Goal: Transaction & Acquisition: Purchase product/service

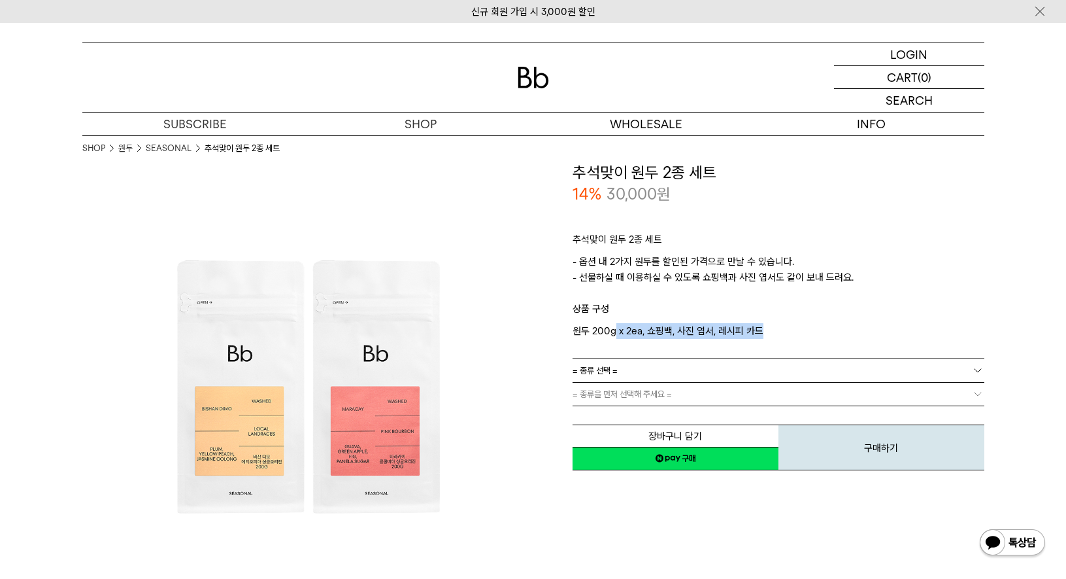
drag, startPoint x: 618, startPoint y: 326, endPoint x: 832, endPoint y: 328, distance: 213.8
click at [824, 327] on p "원두 200g x 2ea, 쇼핑백, 사진 엽서, 레시피 카드" at bounding box center [779, 331] width 412 height 16
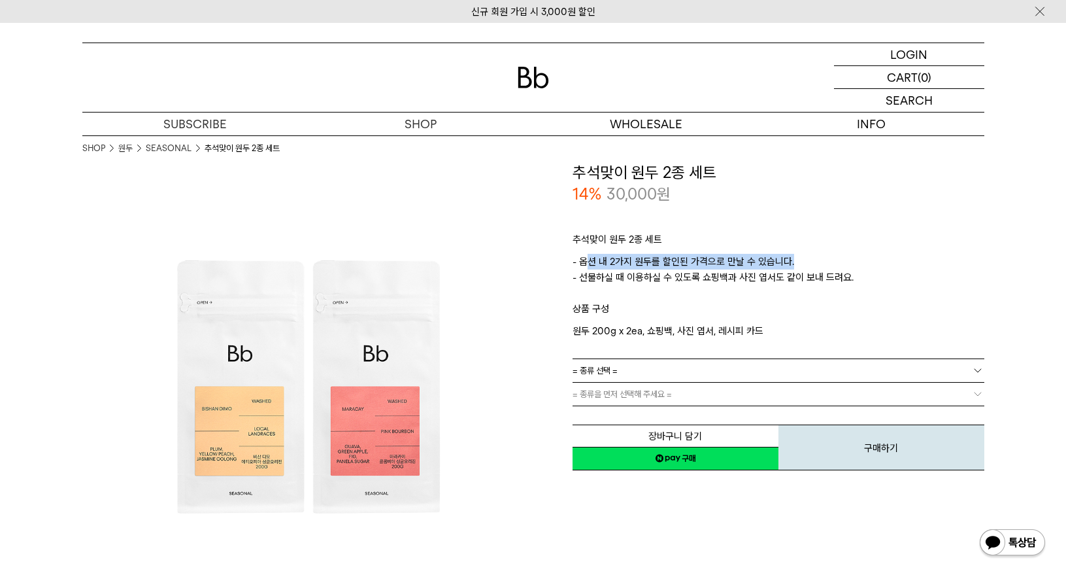
drag, startPoint x: 588, startPoint y: 257, endPoint x: 812, endPoint y: 269, distance: 223.9
click at [812, 269] on p "- 옵션 내 2가지 원두를 할인된 가격으로 만날 수 있습니다. - 선물하실 때 이용하실 수 있도록 쇼핑백과 사진 엽서도 같이 보내 드려요." at bounding box center [779, 277] width 412 height 47
click at [637, 365] on link "= 종류 선택 =" at bounding box center [779, 370] width 412 height 23
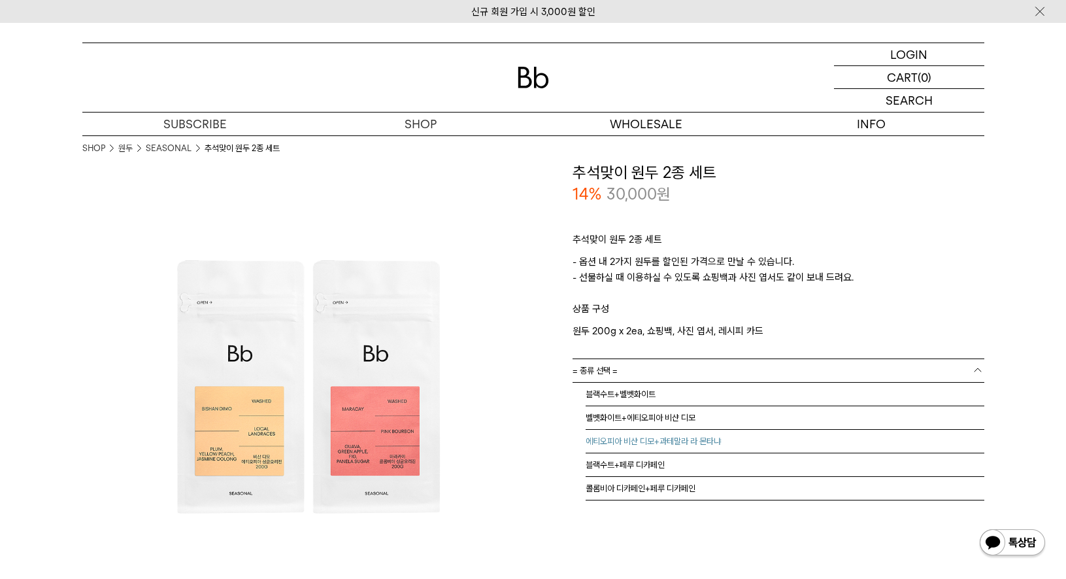
click at [642, 446] on li "에티오피아 비샨 디모+과테말라 라 몬타냐" at bounding box center [785, 442] width 399 height 24
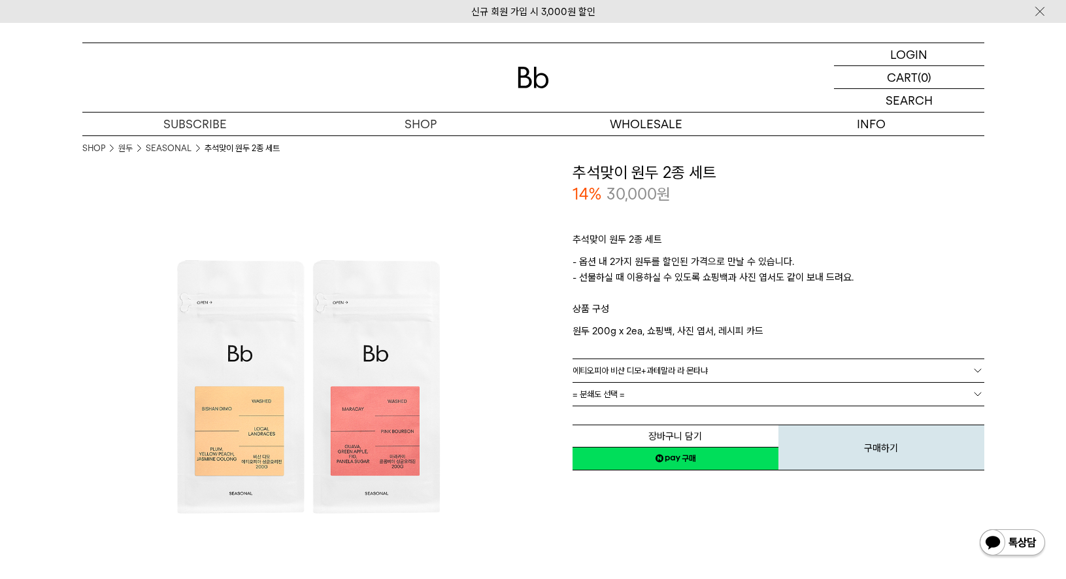
click at [611, 395] on span "= 분쇄도 선택 =" at bounding box center [599, 393] width 52 height 23
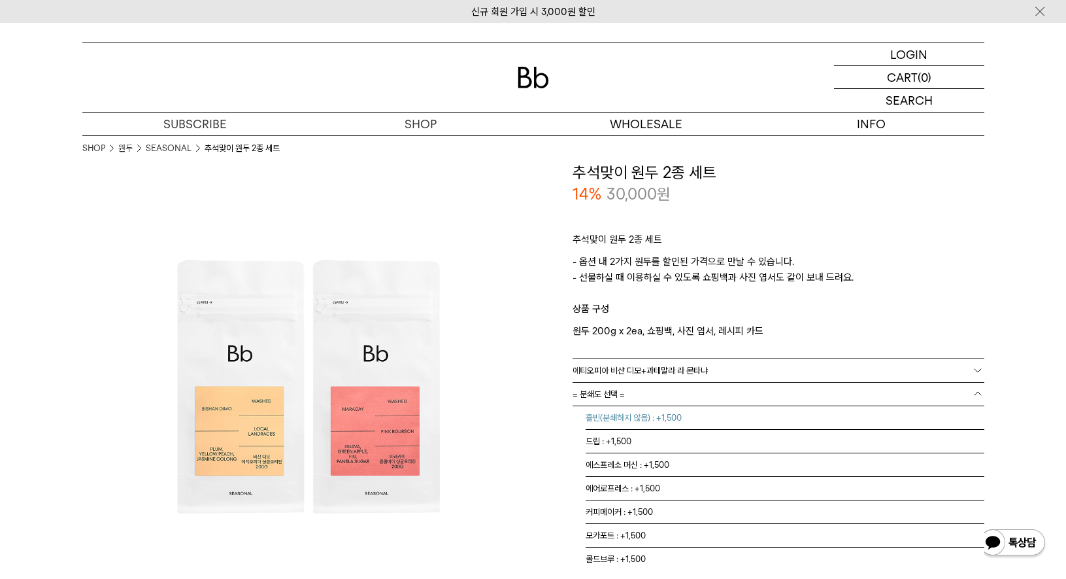
click at [635, 417] on li "홀빈(분쇄하지 않음) : +1,500" at bounding box center [785, 418] width 399 height 24
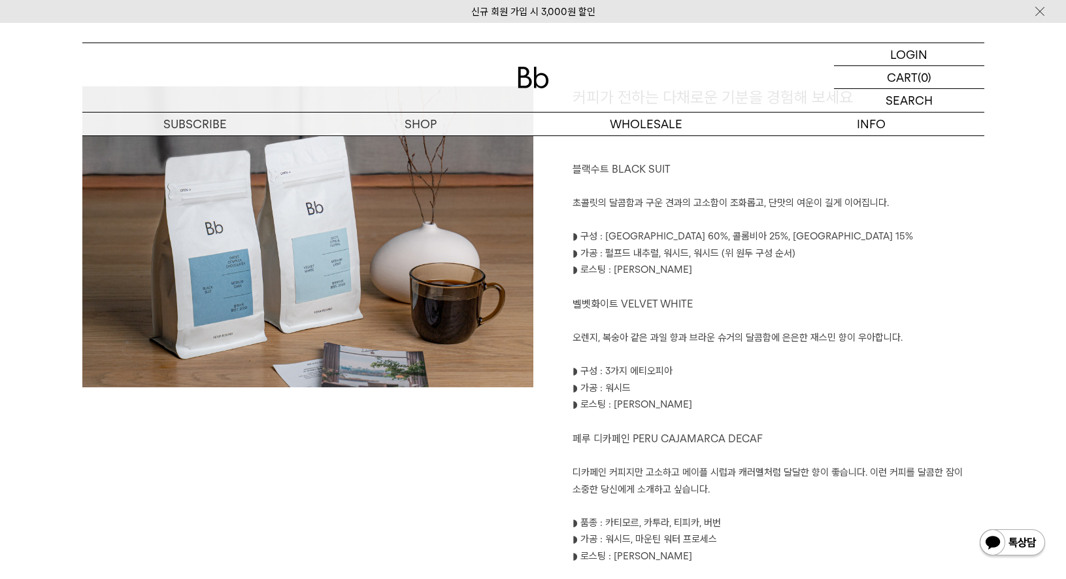
scroll to position [654, 0]
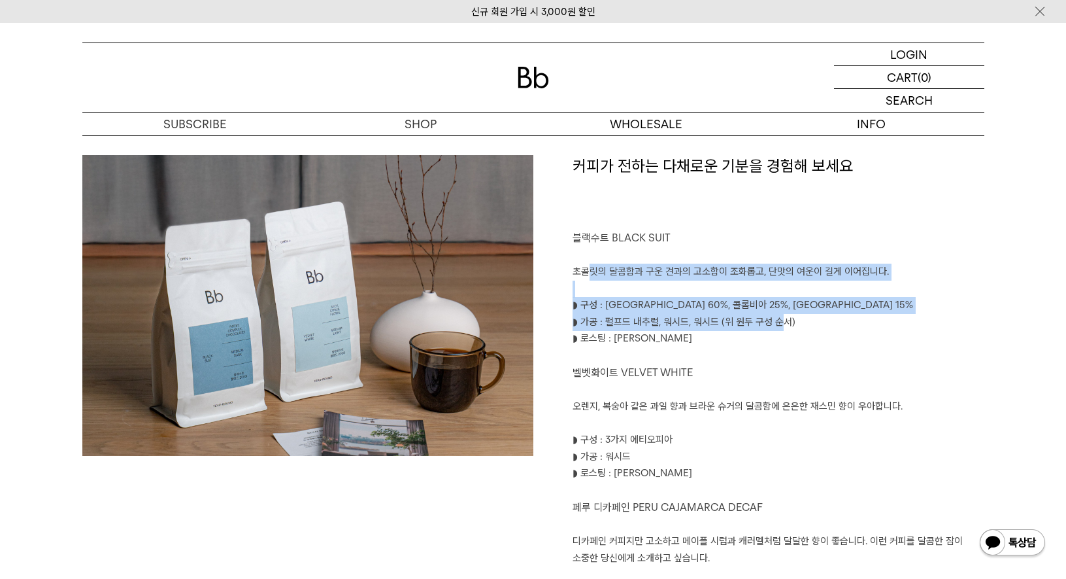
drag, startPoint x: 590, startPoint y: 279, endPoint x: 784, endPoint y: 335, distance: 202.3
click at [781, 331] on div "커피가 전하는 다채로운 기분을 경험해 보세요 블랙수트 BLACK SUIT 초콜릿의 달콤함과 구운 견과의 고소함이 조화롭고, 단맛의 여운이 길게…" at bounding box center [758, 470] width 451 height 630
drag, startPoint x: 784, startPoint y: 335, endPoint x: 791, endPoint y: 341, distance: 9.3
click at [791, 341] on p "◗ 로스팅 : [PERSON_NAME]" at bounding box center [779, 338] width 412 height 17
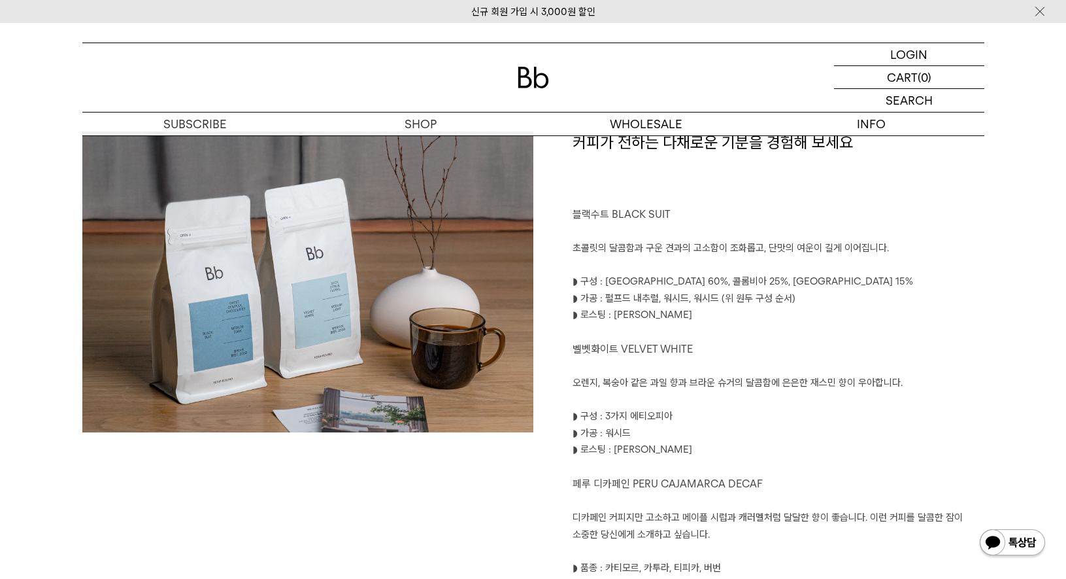
scroll to position [719, 0]
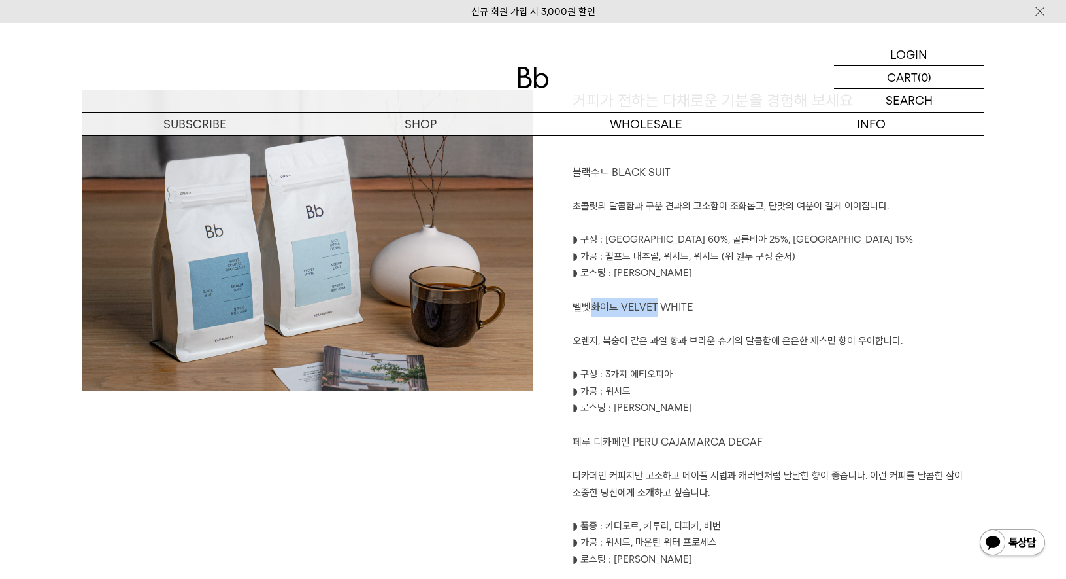
drag, startPoint x: 589, startPoint y: 307, endPoint x: 656, endPoint y: 308, distance: 66.7
click at [656, 307] on span "벨벳화이트 VELVET WHITE" at bounding box center [633, 307] width 120 height 12
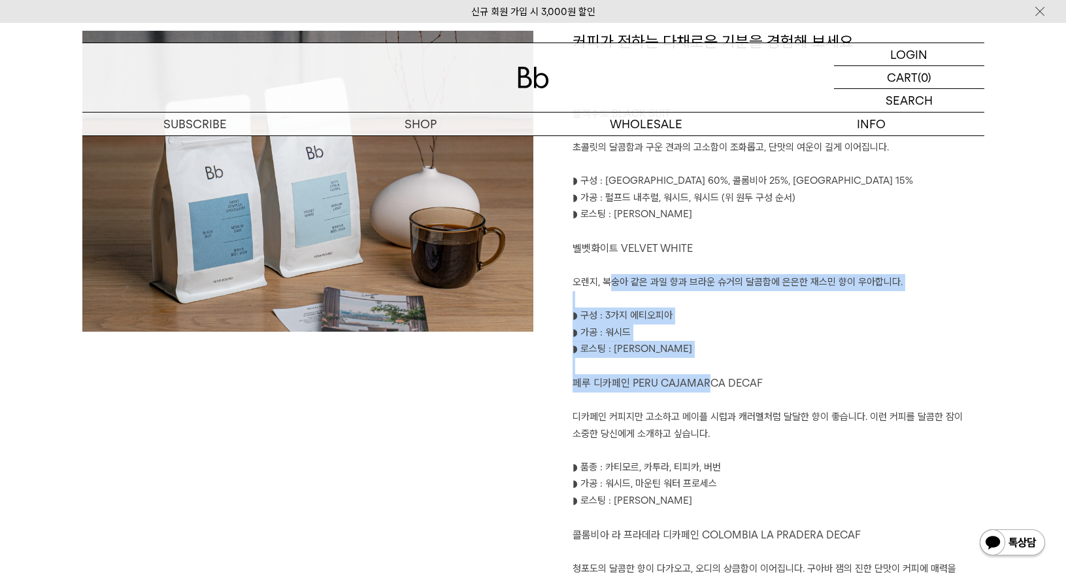
scroll to position [785, 0]
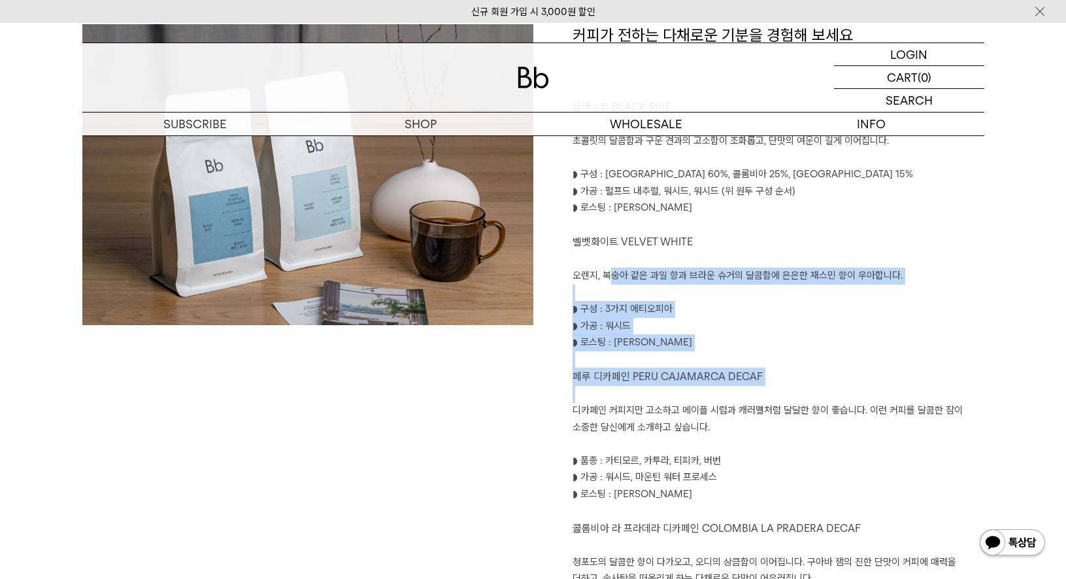
drag, startPoint x: 656, startPoint y: 308, endPoint x: 711, endPoint y: 392, distance: 100.5
click at [711, 392] on div "커피가 전하는 다채로운 기분을 경험해 보세요 블랙수트 BLACK SUIT 초콜릿의 달콤함과 구운 견과의 고소함이 조화롭고, 단맛의 여운이 길게…" at bounding box center [758, 339] width 451 height 630
drag, startPoint x: 711, startPoint y: 392, endPoint x: 654, endPoint y: 331, distance: 83.7
click at [663, 331] on p "◗ 가공 : 워시드" at bounding box center [779, 326] width 412 height 17
click at [584, 307] on p "◗ 구성 : 3가지 에티오피아" at bounding box center [779, 309] width 412 height 17
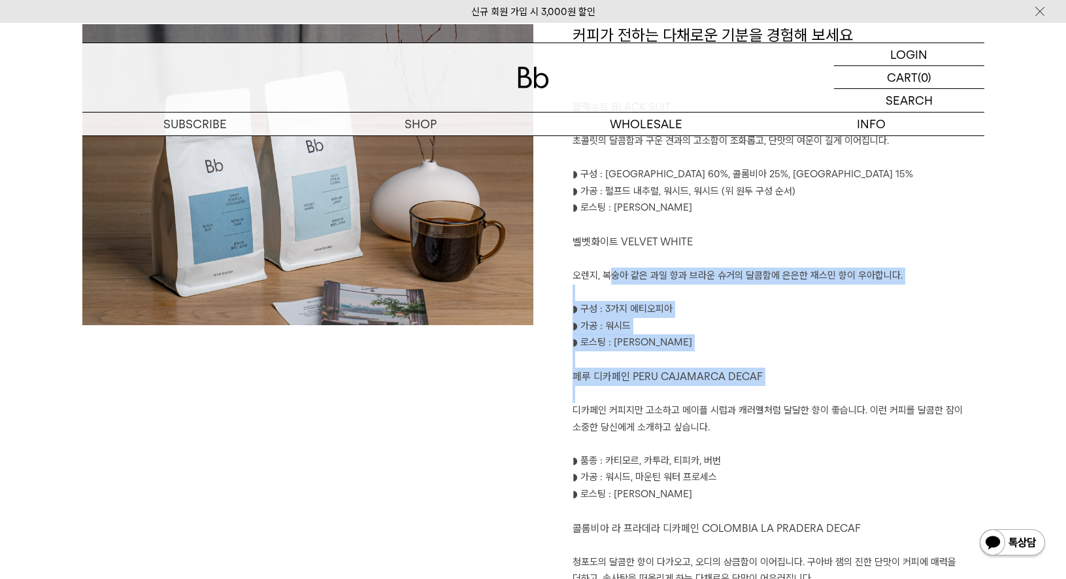
click at [590, 305] on p "◗ 구성 : 3가지 에티오피아" at bounding box center [779, 309] width 412 height 17
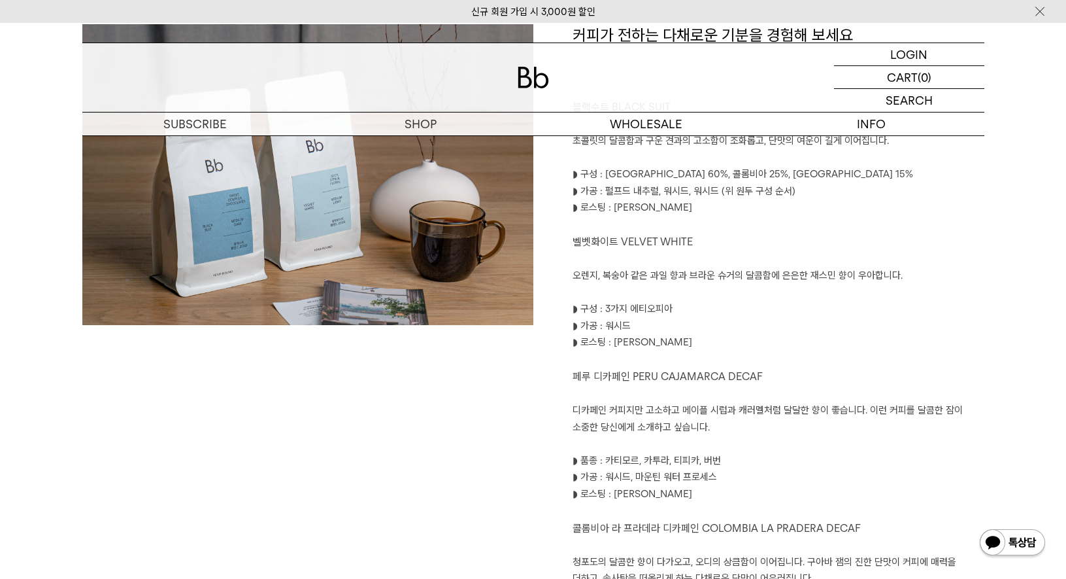
drag, startPoint x: 592, startPoint y: 305, endPoint x: 719, endPoint y: 307, distance: 126.2
click at [719, 307] on p "◗ 구성 : 3가지 에티오피아" at bounding box center [779, 309] width 412 height 17
drag, startPoint x: 719, startPoint y: 307, endPoint x: 729, endPoint y: 309, distance: 9.9
click at [729, 309] on p "◗ 구성 : 3가지 에티오피아" at bounding box center [779, 309] width 412 height 17
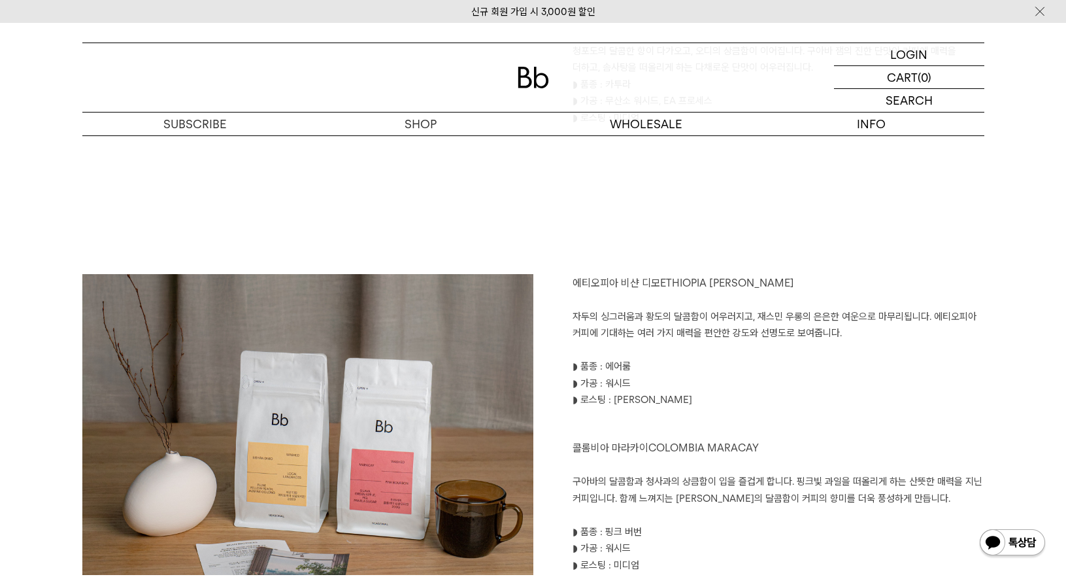
scroll to position [1308, 0]
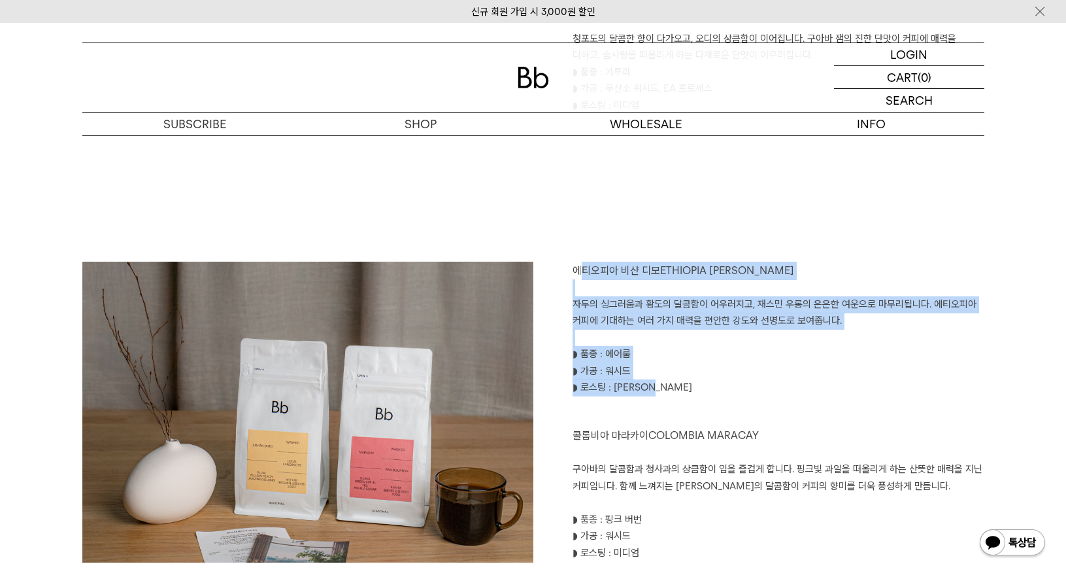
drag, startPoint x: 581, startPoint y: 271, endPoint x: 702, endPoint y: 381, distance: 162.9
click at [702, 381] on div "에티오피아 비샨 디모 ETHIOPIA BISHAN DIMO 자두의 싱그러움과 황도의 달콤함이 어우러지고, 재스민 우롱의 은은한 여운으로 마무리…" at bounding box center [758, 496] width 451 height 469
click at [705, 381] on p "◗ 로스팅 : [PERSON_NAME]" at bounding box center [779, 387] width 412 height 17
click at [573, 305] on p "자두의 싱그러움과 황도의 달콤함이 어우러지고, 재스민 우롱의 은은한 여운으로 마무리됩니다. 에티오피아 커피에 기대하는 여러 가지 매력을 편안한…" at bounding box center [779, 312] width 412 height 33
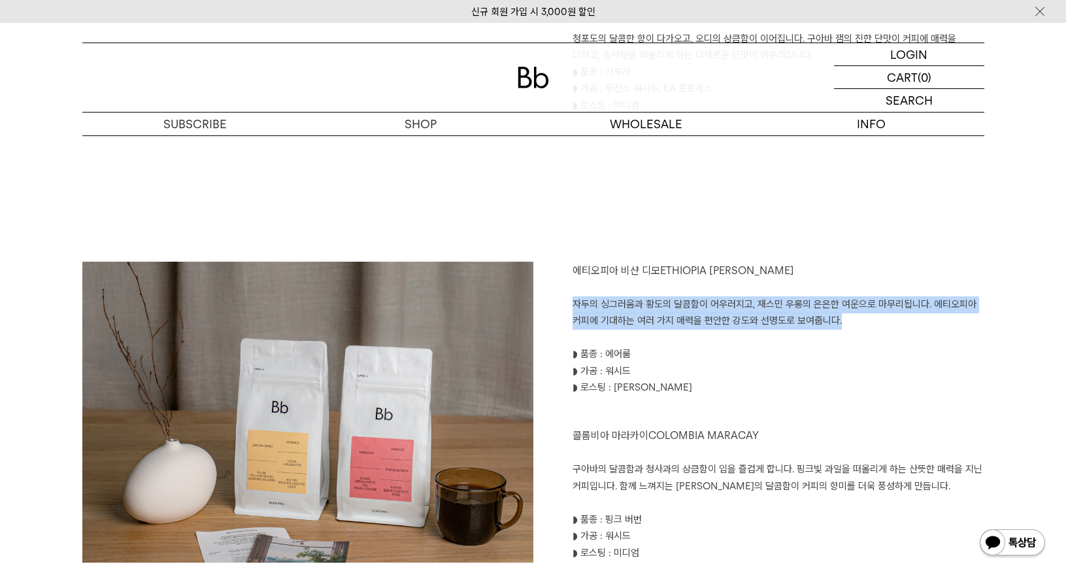
drag, startPoint x: 575, startPoint y: 305, endPoint x: 843, endPoint y: 327, distance: 268.3
click at [845, 326] on p "자두의 싱그러움과 황도의 달콤함이 어우러지고, 재스민 우롱의 은은한 여운으로 마무리됩니다. 에티오피아 커피에 기대하는 여러 가지 매력을 편안한…" at bounding box center [779, 312] width 412 height 33
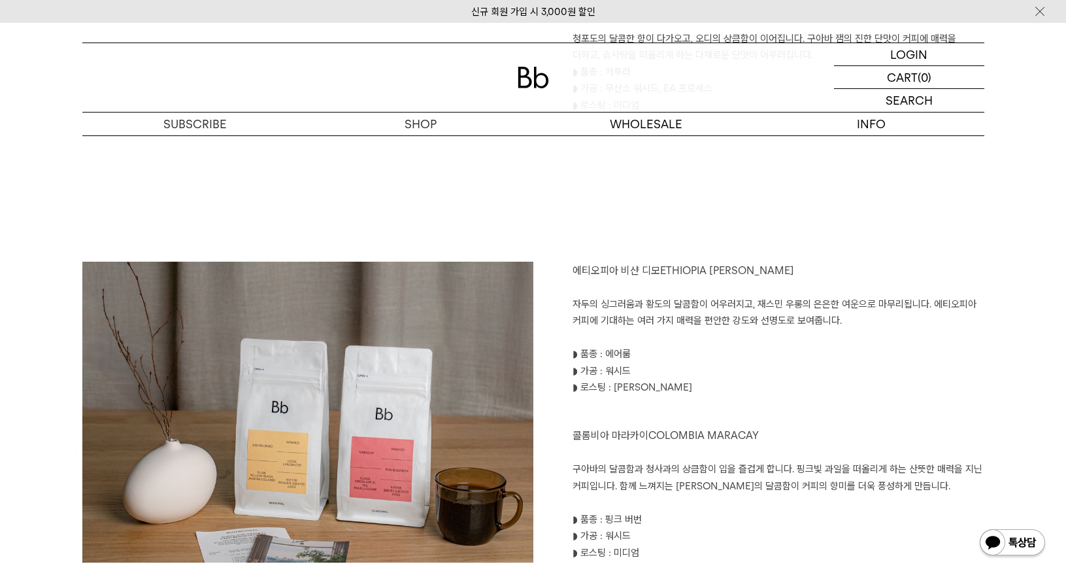
drag, startPoint x: 843, startPoint y: 327, endPoint x: 650, endPoint y: 345, distance: 193.7
click at [655, 344] on p at bounding box center [779, 338] width 412 height 17
drag, startPoint x: 605, startPoint y: 353, endPoint x: 694, endPoint y: 384, distance: 94.3
click at [694, 384] on div "에티오피아 비샨 디모 ETHIOPIA BISHAN DIMO 자두의 싱그러움과 황도의 달콤함이 어우러지고, 재스민 우롱의 은은한 여운으로 마무리…" at bounding box center [758, 496] width 451 height 469
drag, startPoint x: 694, startPoint y: 384, endPoint x: 731, endPoint y: 383, distance: 36.6
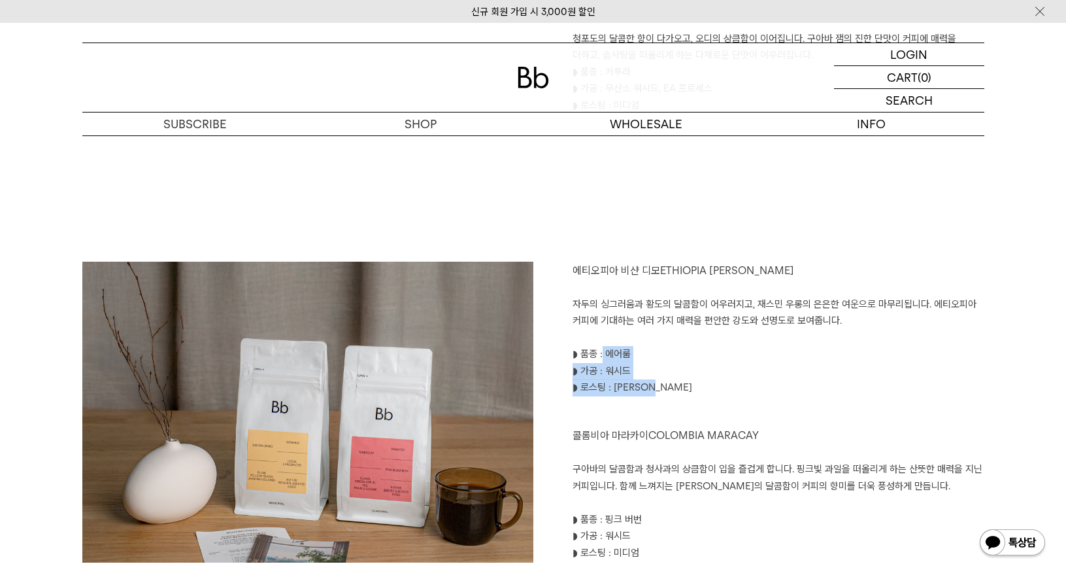
click at [731, 384] on p "◗ 로스팅 : [PERSON_NAME]" at bounding box center [779, 387] width 412 height 17
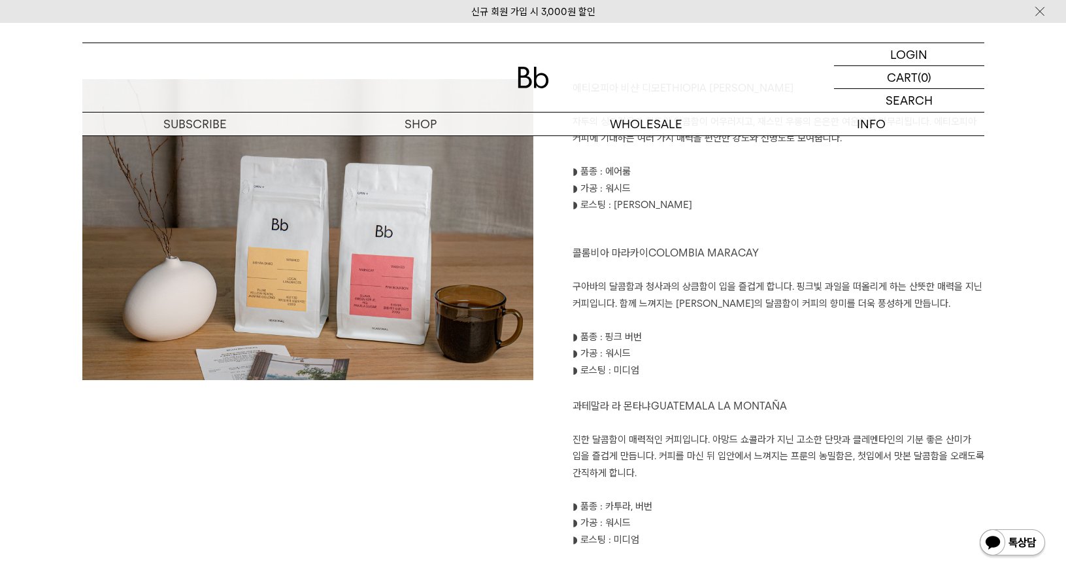
scroll to position [1504, 0]
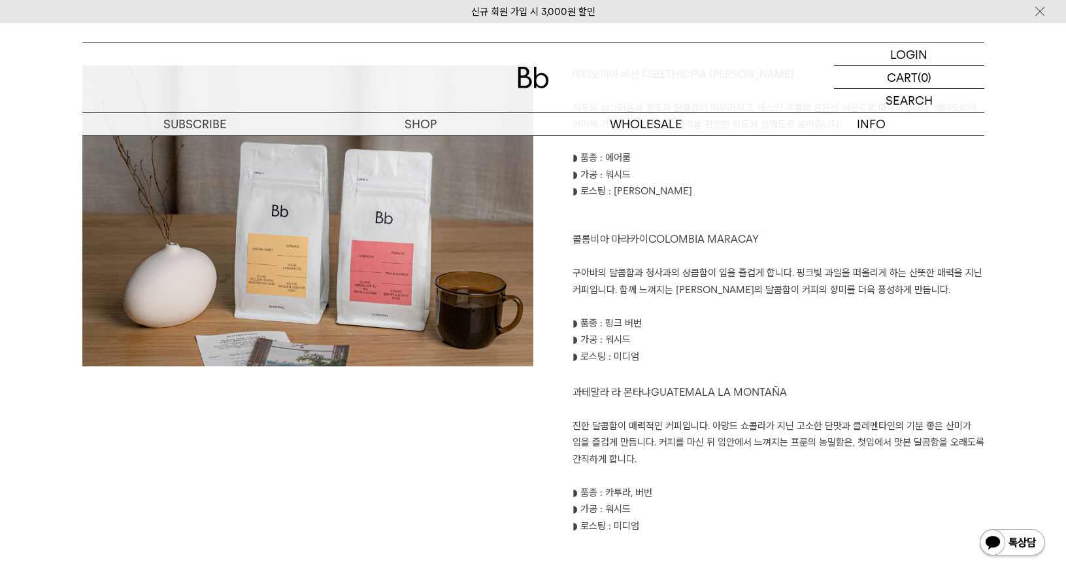
click at [585, 239] on span "콜롬비아 마라카이" at bounding box center [611, 239] width 76 height 12
drag, startPoint x: 590, startPoint y: 422, endPoint x: 687, endPoint y: 409, distance: 98.2
click at [687, 409] on div "에티오피아 비샨 디모 ETHIOPIA BISHAN DIMO 자두의 싱그러움과 황도의 달콤함이 어우러지고, 재스민 우롱의 은은한 여운으로 마무리…" at bounding box center [758, 299] width 451 height 469
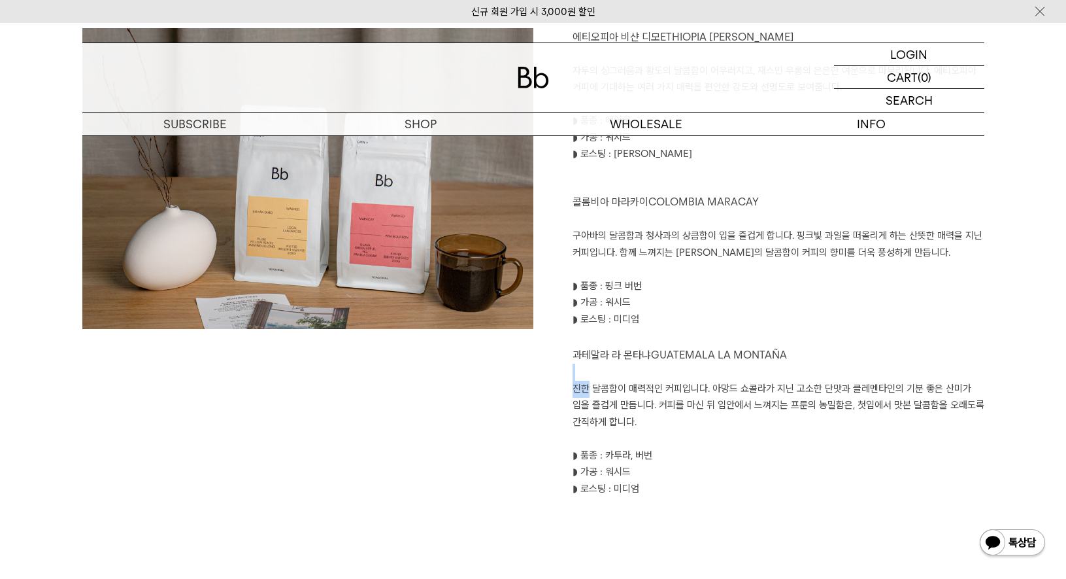
scroll to position [1569, 0]
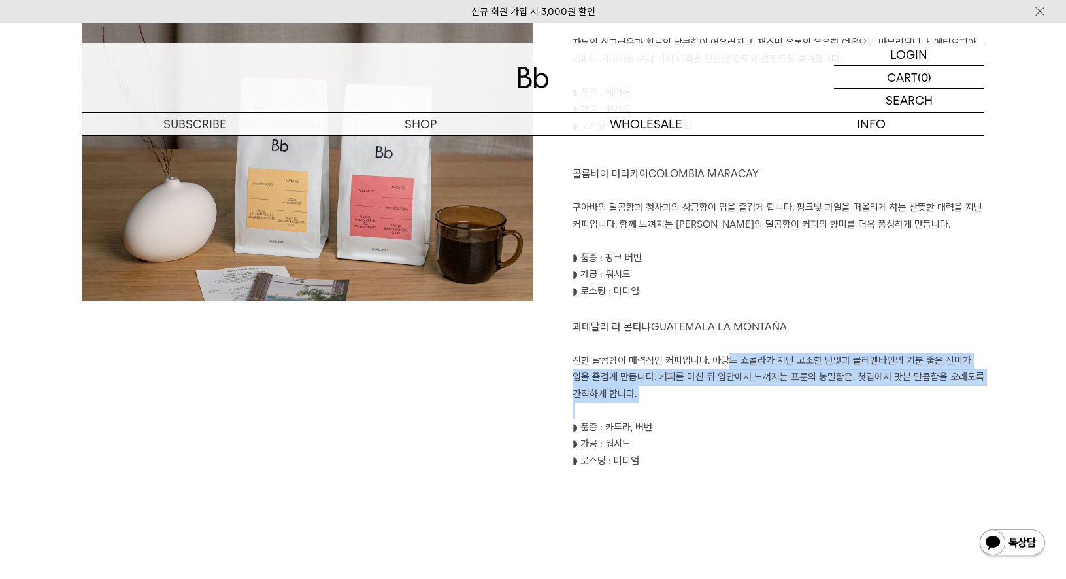
drag, startPoint x: 729, startPoint y: 367, endPoint x: 990, endPoint y: 405, distance: 263.6
click at [990, 405] on div "SHOP 원두 SEASONAL 추석맞이 원두 2종 세트 추석맞이 원두 2종 세트 14% 30,000 원 공유 SNS 공유하기 페이스북 트위터 …" at bounding box center [533, 330] width 941 height 3529
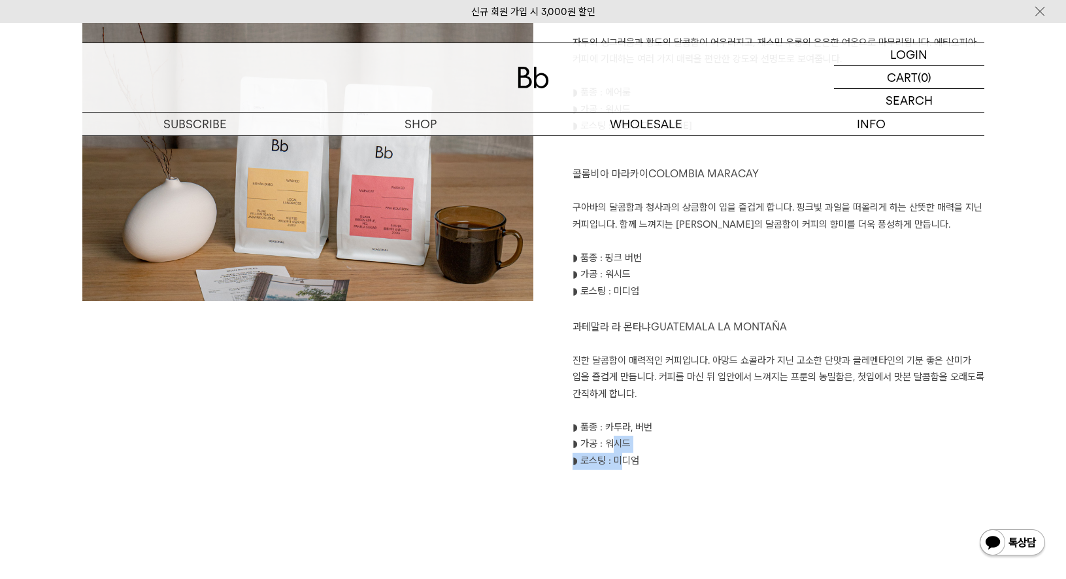
drag, startPoint x: 614, startPoint y: 441, endPoint x: 639, endPoint y: 464, distance: 34.3
click at [637, 464] on div "에티오피아 비샨 디모 ETHIOPIA BISHAN DIMO 자두의 싱그러움과 황도의 달콤함이 어우러지고, 재스민 우롱의 은은한 여운으로 마무리…" at bounding box center [758, 234] width 451 height 469
drag, startPoint x: 639, startPoint y: 464, endPoint x: 690, endPoint y: 470, distance: 50.8
click at [690, 470] on div "에티오피아 비샨 디모 ETHIOPIA BISHAN DIMO 자두의 싱그러움과 황도의 달콤함이 어우러지고, 재스민 우롱의 은은한 여운으로 마무리…" at bounding box center [533, 300] width 902 height 600
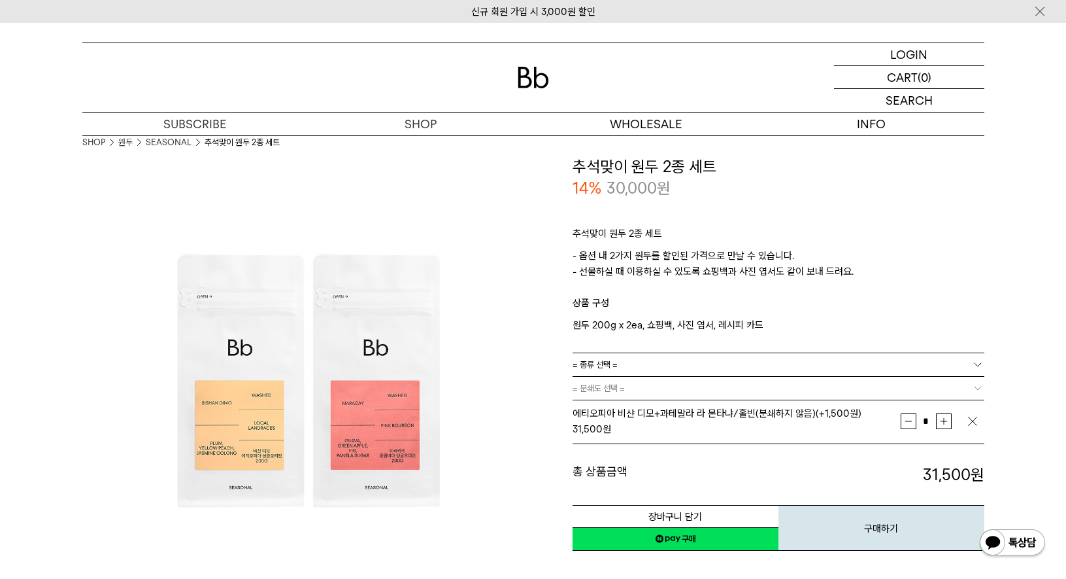
scroll to position [0, 0]
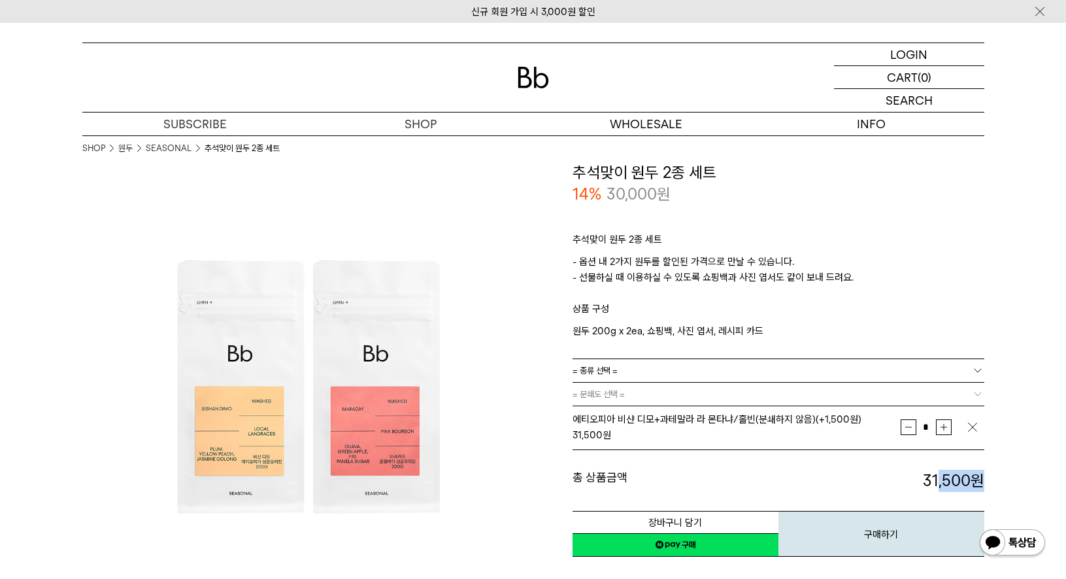
drag, startPoint x: 922, startPoint y: 478, endPoint x: 993, endPoint y: 478, distance: 70.6
drag, startPoint x: 591, startPoint y: 331, endPoint x: 804, endPoint y: 334, distance: 213.1
click at [803, 334] on p "원두 200g x 2ea, 쇼핑백, 사진 엽서, 레시피 카드" at bounding box center [779, 331] width 412 height 16
drag, startPoint x: 804, startPoint y: 334, endPoint x: 820, endPoint y: 336, distance: 16.5
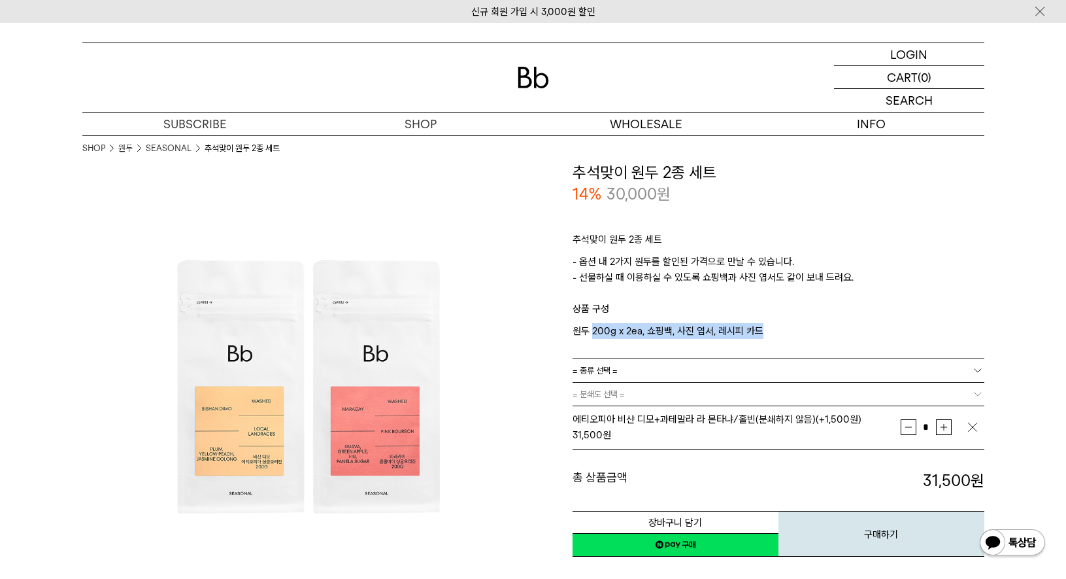
click at [820, 335] on p "원두 200g x 2ea, 쇼핑백, 사진 엽서, 레시피 카드" at bounding box center [779, 331] width 412 height 16
drag, startPoint x: 586, startPoint y: 197, endPoint x: 788, endPoint y: 199, distance: 202.7
click at [787, 199] on div "14% 30,000 원" at bounding box center [779, 194] width 412 height 22
click at [794, 199] on div "14% 30,000 원" at bounding box center [779, 194] width 412 height 22
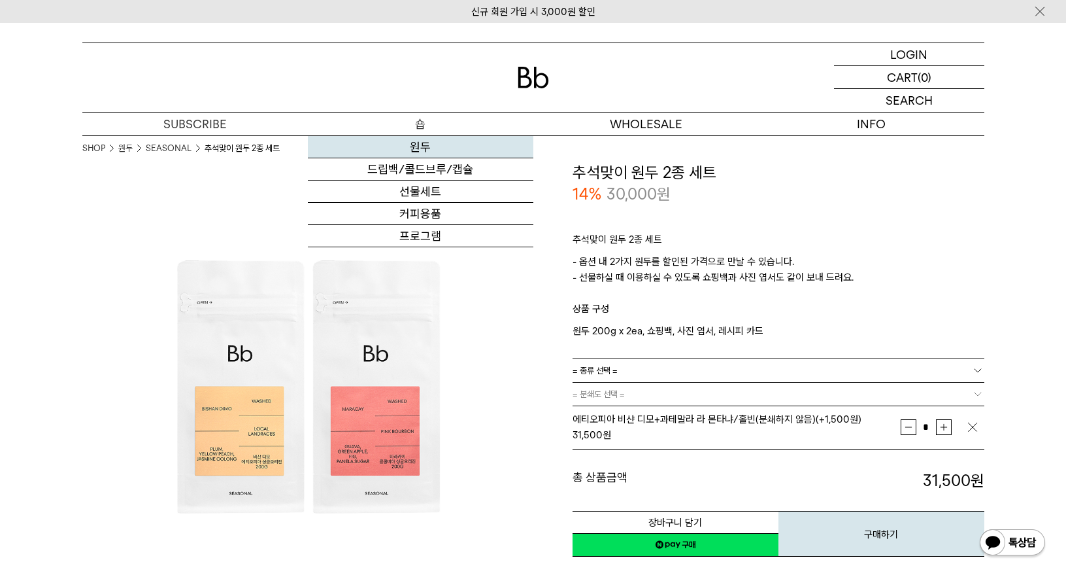
click at [423, 147] on link "원두" at bounding box center [421, 147] width 226 height 22
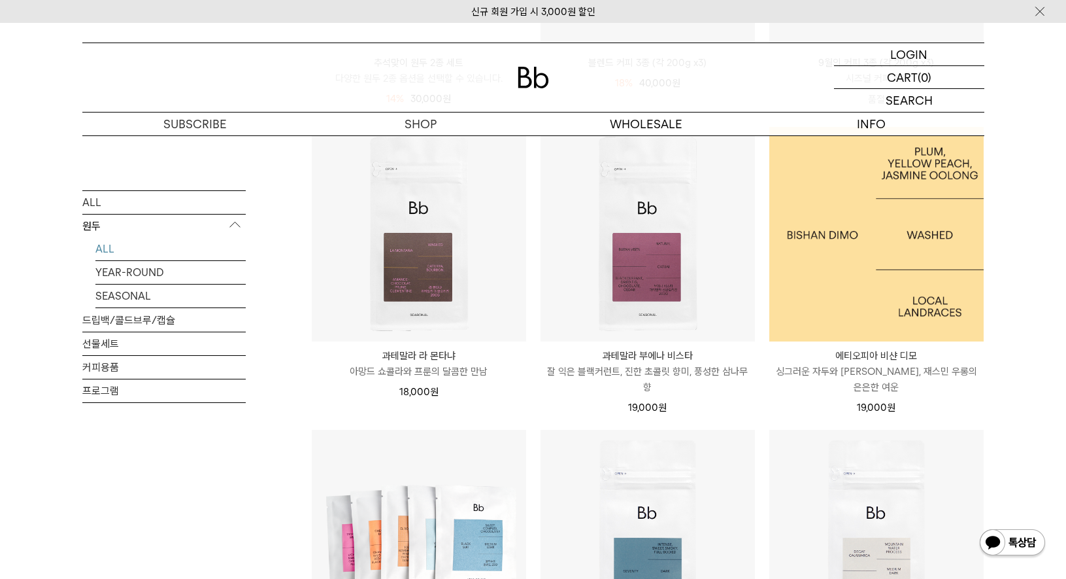
scroll to position [458, 0]
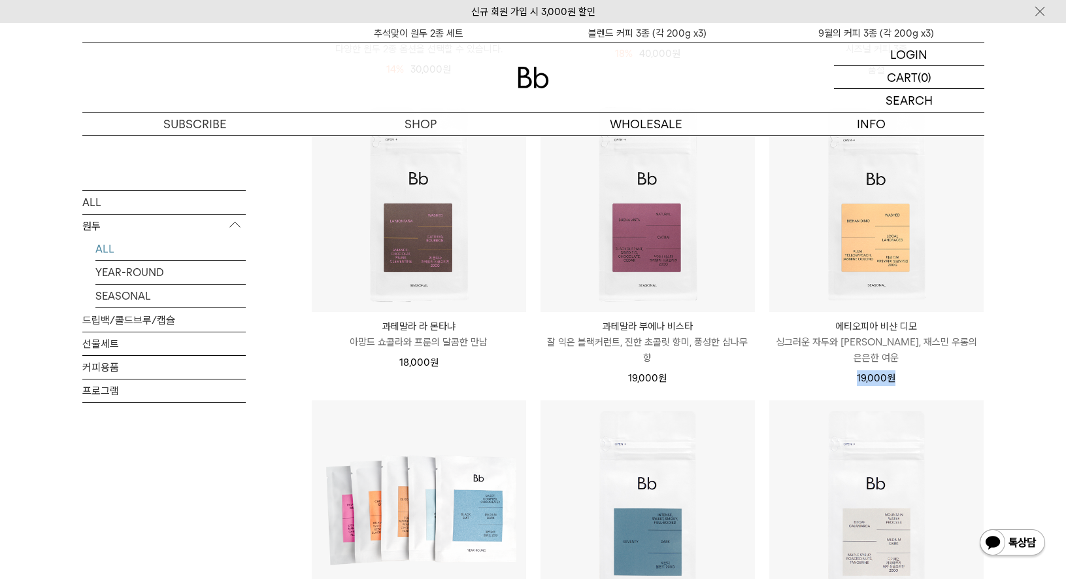
drag, startPoint x: 858, startPoint y: 362, endPoint x: 934, endPoint y: 365, distance: 75.9
click at [934, 370] on div "19,000 원" at bounding box center [877, 378] width 214 height 16
click at [935, 370] on div "19,000 원" at bounding box center [877, 378] width 214 height 16
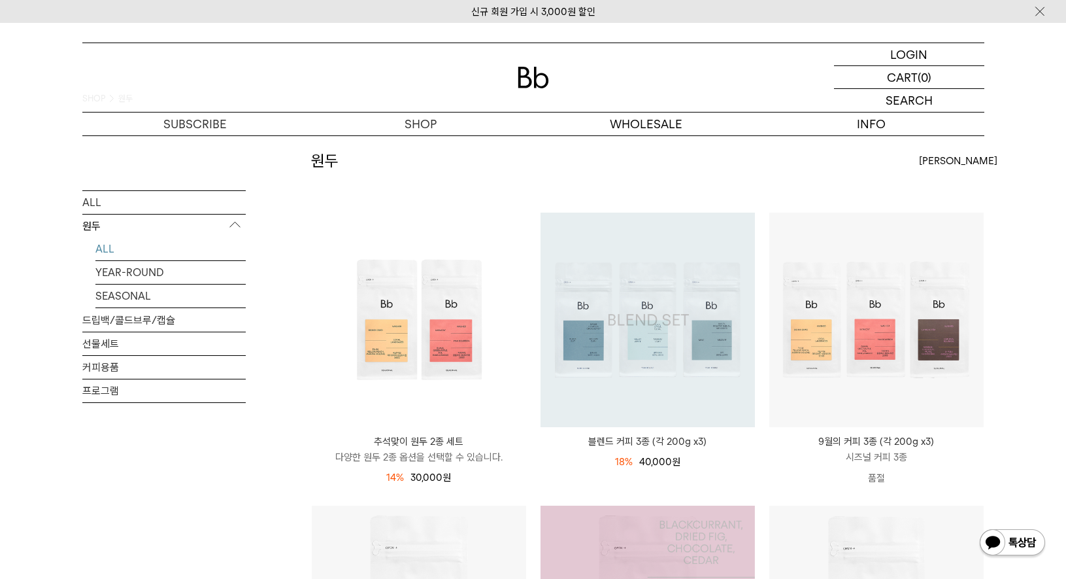
scroll to position [0, 0]
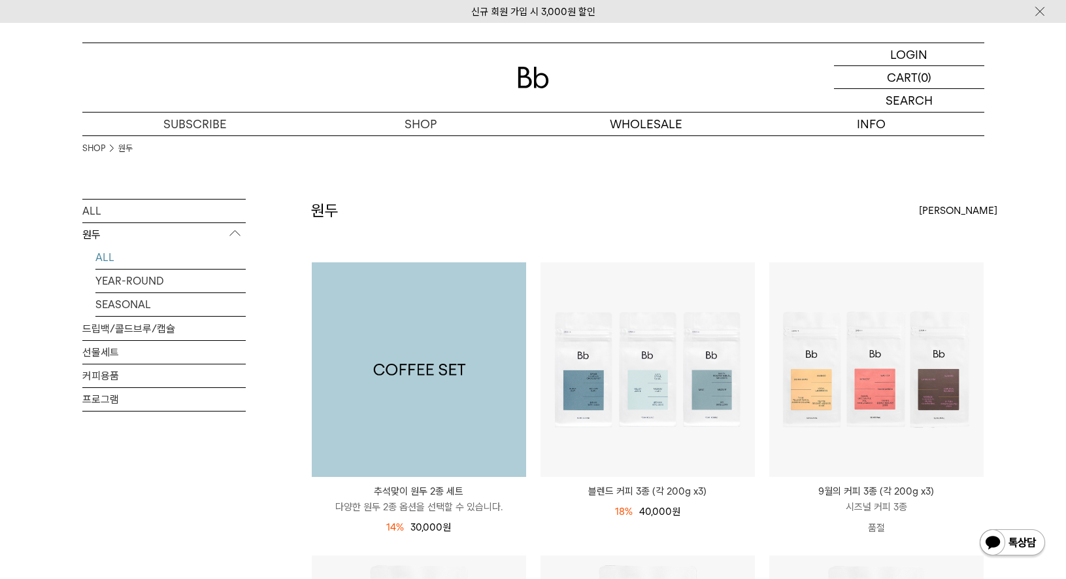
click at [415, 359] on img at bounding box center [419, 369] width 214 height 214
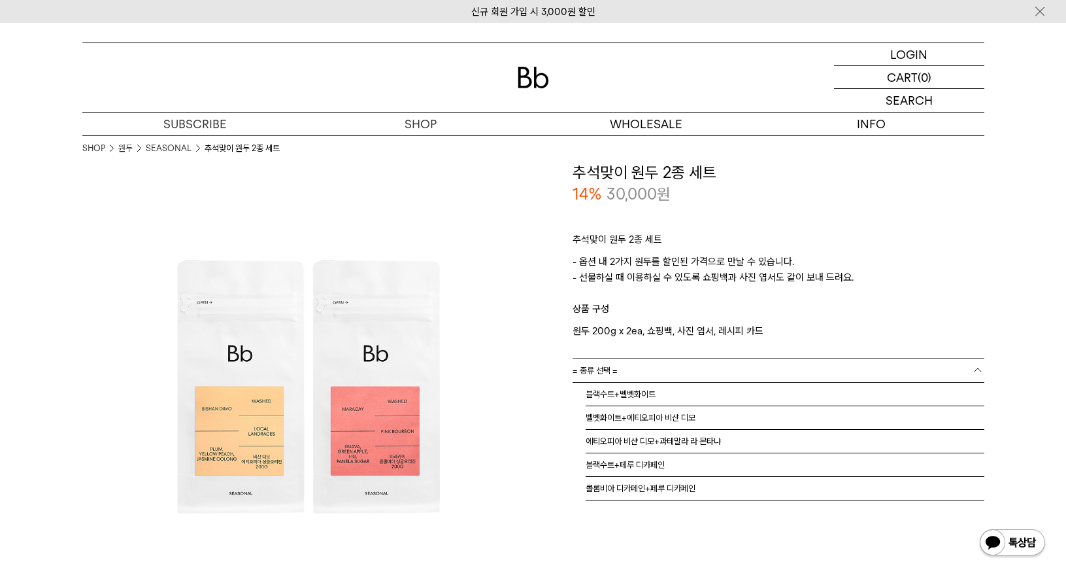
click at [702, 373] on link "= 종류 선택 =" at bounding box center [779, 370] width 412 height 23
click at [678, 445] on li "에티오피아 비샨 디모+과테말라 라 몬타냐" at bounding box center [785, 442] width 399 height 24
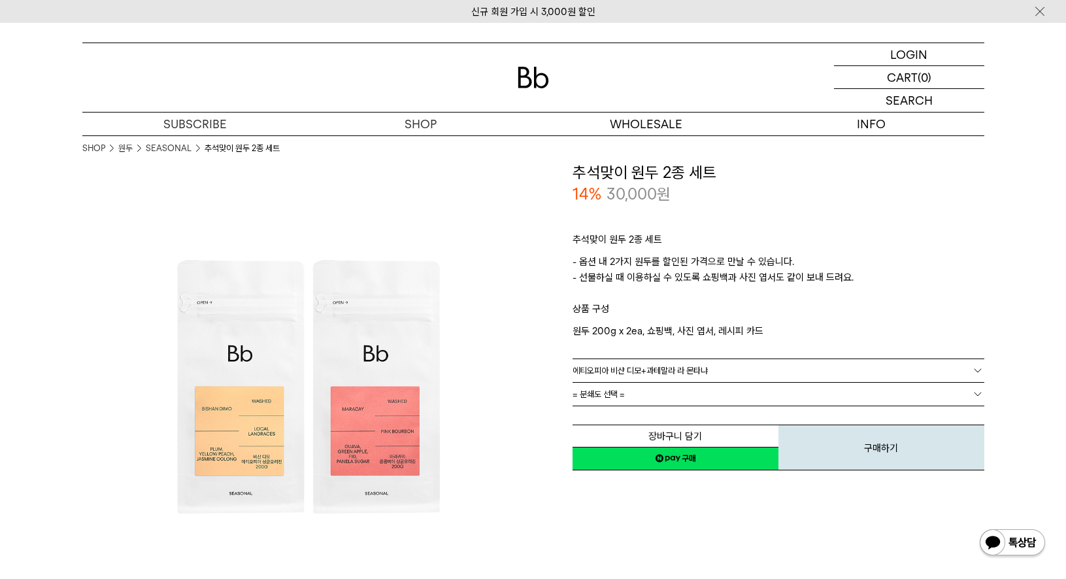
click at [686, 396] on link "= 분쇄도 선택 =" at bounding box center [779, 393] width 412 height 23
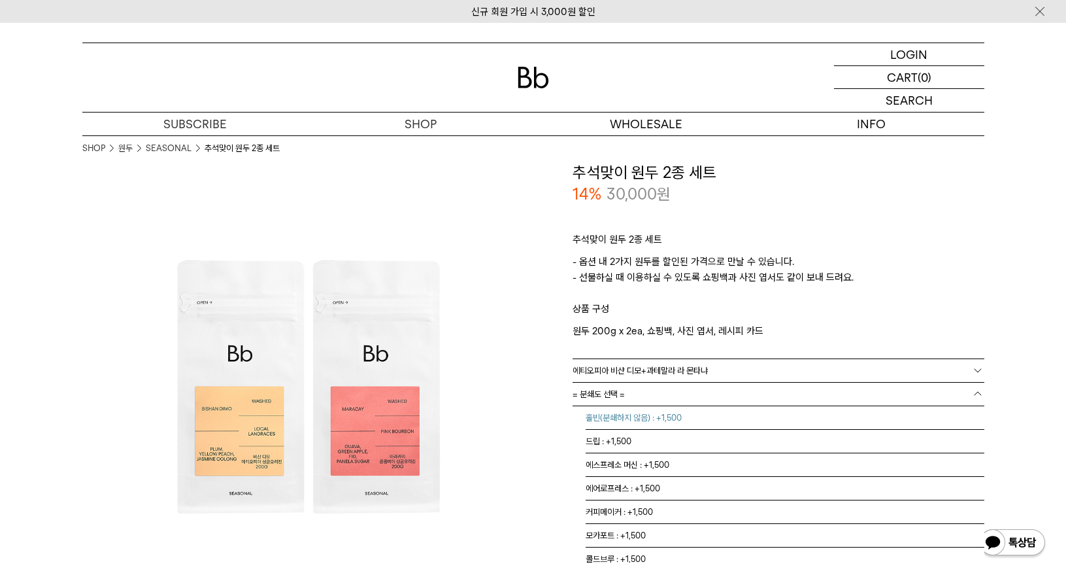
click at [679, 423] on li "홀빈(분쇄하지 않음) : +1,500" at bounding box center [785, 418] width 399 height 24
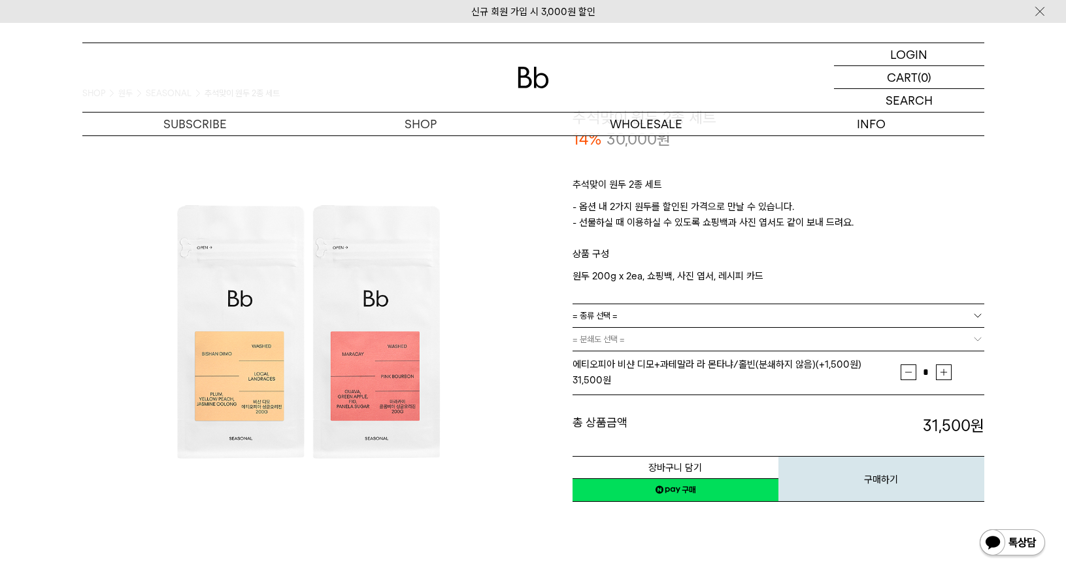
scroll to position [131, 0]
